Goal: Use online tool/utility: Utilize a website feature to perform a specific function

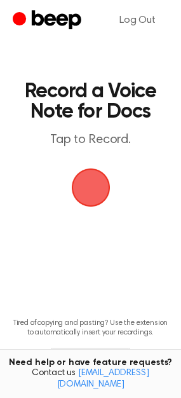
click at [133, 323] on p "Tired of copying and pasting? Use the extension to automatically insert your re…" at bounding box center [90, 327] width 161 height 19
click at [90, 186] on span "button" at bounding box center [91, 188] width 36 height 36
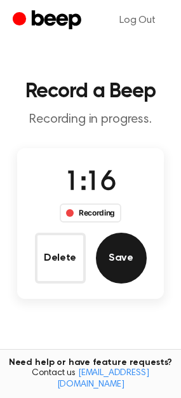
click at [106, 271] on button "Save" at bounding box center [121, 258] width 51 height 51
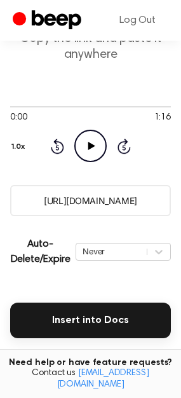
scroll to position [102, 0]
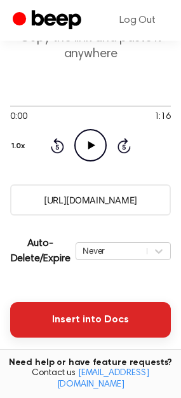
click at [65, 331] on button "Insert into Docs" at bounding box center [90, 320] width 161 height 36
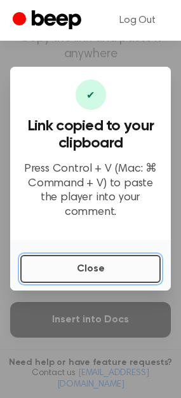
click at [48, 265] on button "Close" at bounding box center [90, 269] width 140 height 28
